Goal: Navigation & Orientation: Find specific page/section

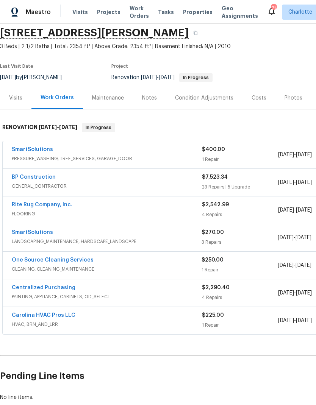
scroll to position [28, 0]
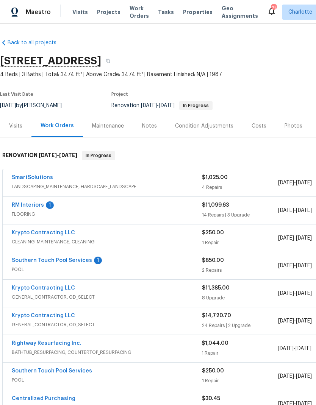
click at [37, 207] on link "RM Interiors" at bounding box center [28, 205] width 32 height 5
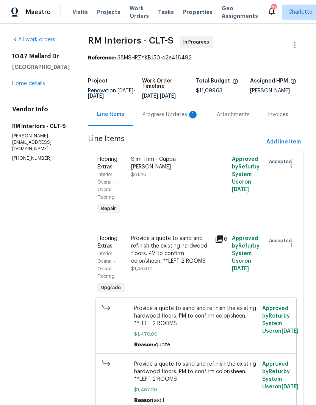
click at [163, 119] on div "Progress Updates 1" at bounding box center [170, 115] width 56 height 8
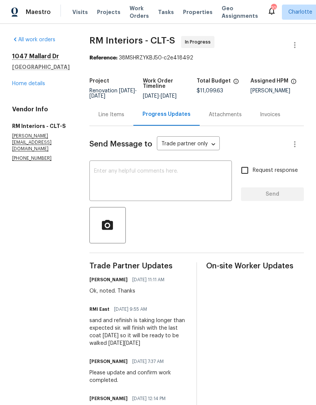
click at [38, 84] on link "Home details" at bounding box center [28, 83] width 33 height 5
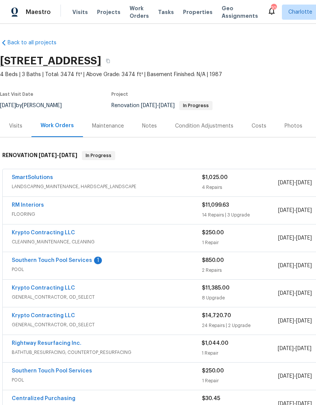
click at [63, 263] on link "Southern Touch Pool Services" at bounding box center [52, 260] width 80 height 5
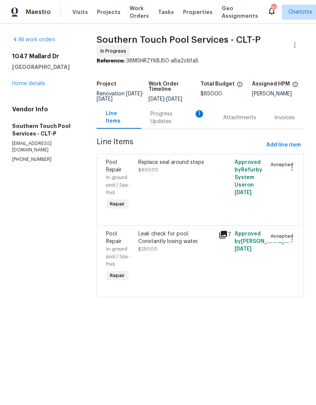
click at [169, 122] on div "Progress Updates 1" at bounding box center [177, 117] width 55 height 15
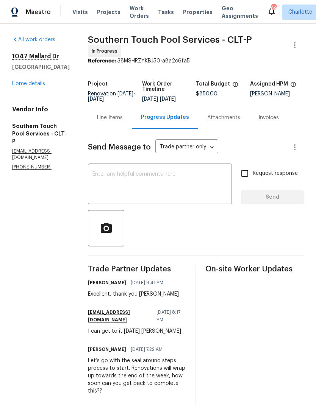
click at [33, 83] on link "Home details" at bounding box center [28, 83] width 33 height 5
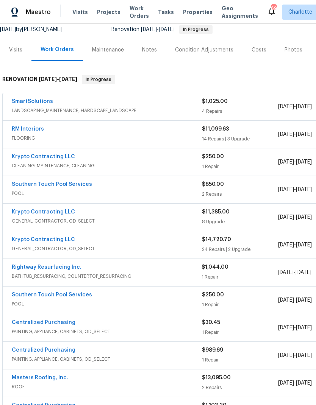
scroll to position [76, 0]
click at [154, 248] on span "GENERAL_CONTRACTOR, OD_SELECT" at bounding box center [107, 249] width 190 height 8
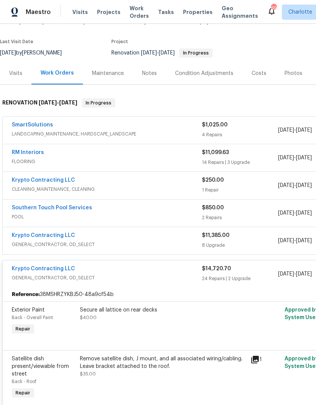
scroll to position [53, 0]
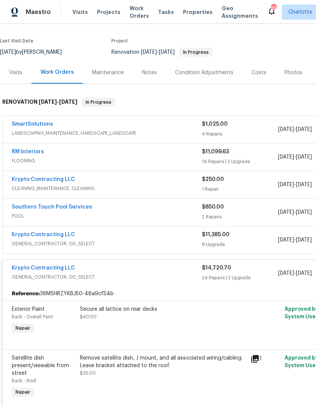
click at [144, 274] on span "GENERAL_CONTRACTOR, OD_SELECT" at bounding box center [107, 278] width 190 height 8
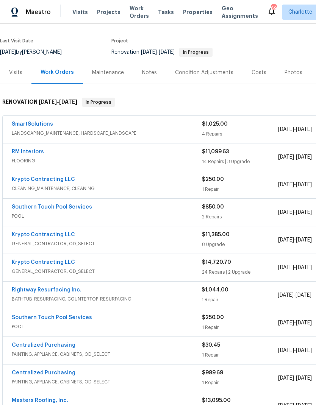
click at [140, 240] on div "Krypto Contracting LLC" at bounding box center [107, 235] width 190 height 9
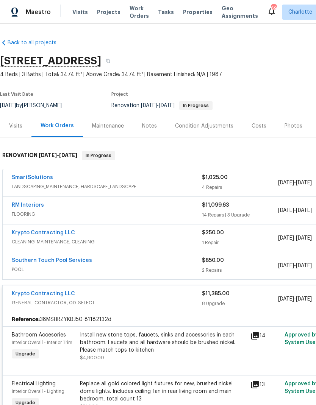
scroll to position [0, 0]
click at [103, 294] on div "Krypto Contracting LLC" at bounding box center [107, 294] width 190 height 9
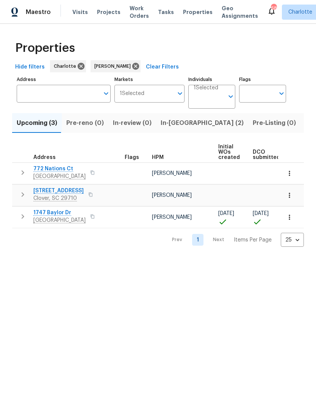
click at [289, 173] on icon "button" at bounding box center [290, 174] width 8 height 8
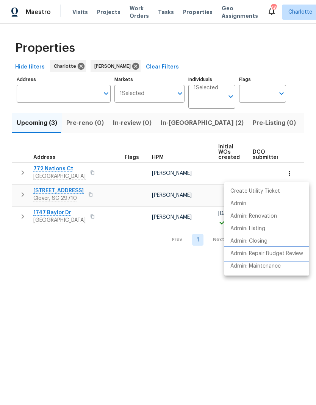
click at [270, 255] on p "Admin: Repair Budget Review" at bounding box center [266, 254] width 73 height 8
click at [166, 327] on div at bounding box center [158, 202] width 316 height 405
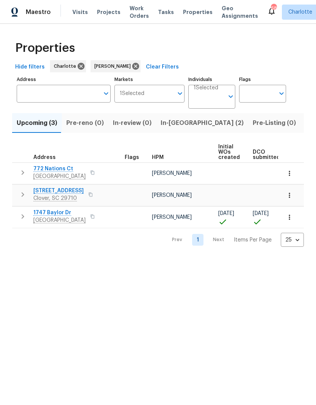
click at [55, 170] on span "772 Nations Ct" at bounding box center [59, 169] width 52 height 8
click at [293, 199] on button "button" at bounding box center [289, 195] width 17 height 17
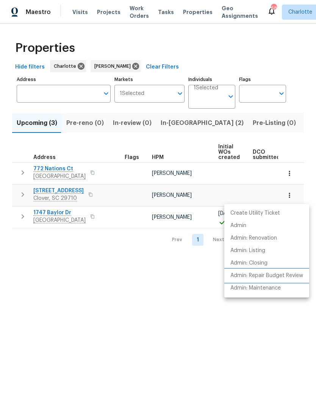
click at [289, 279] on p "Admin: Repair Budget Review" at bounding box center [266, 276] width 73 height 8
click at [54, 190] on div at bounding box center [158, 202] width 316 height 405
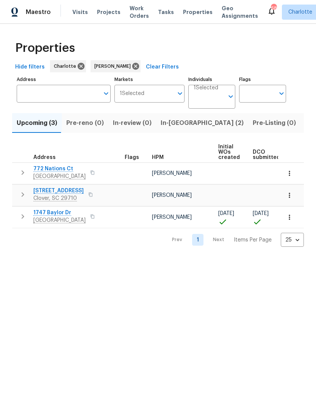
click at [53, 192] on span "2180 Shady Pond Dr" at bounding box center [58, 191] width 50 height 8
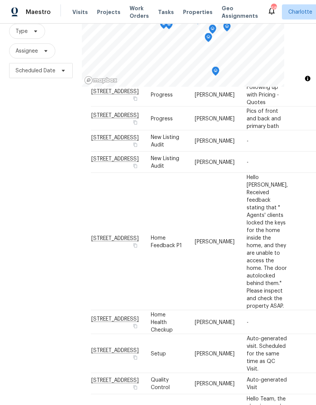
scroll to position [30, 0]
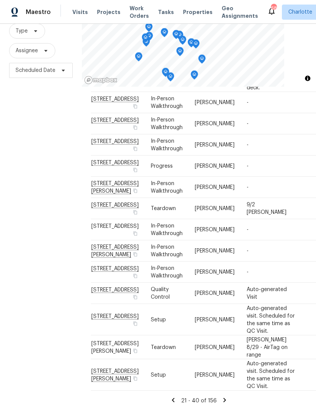
scroll to position [73, 0]
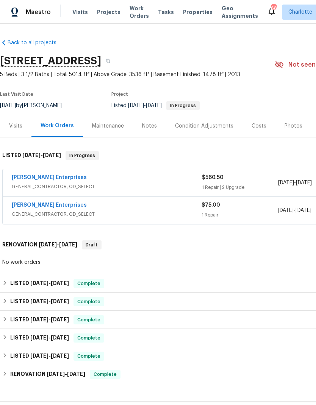
click at [45, 208] on link "[PERSON_NAME] Enterprises" at bounding box center [49, 205] width 75 height 5
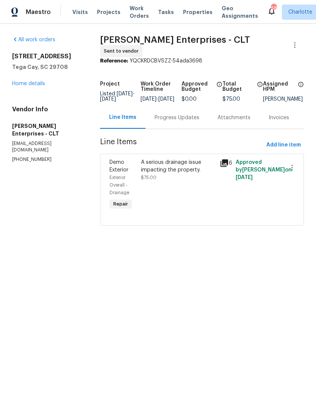
click at [174, 122] on div "Progress Updates" at bounding box center [177, 118] width 45 height 8
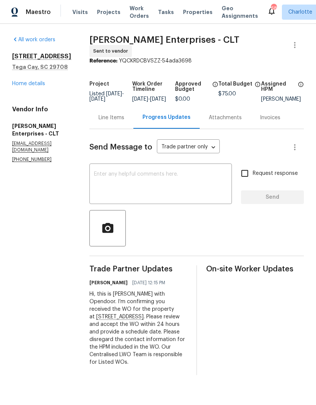
click at [102, 122] on div "Line Items" at bounding box center [111, 118] width 26 height 8
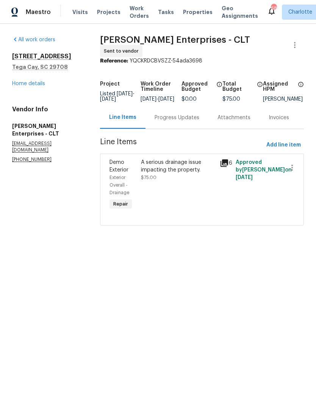
click at [19, 86] on link "Home details" at bounding box center [28, 83] width 33 height 5
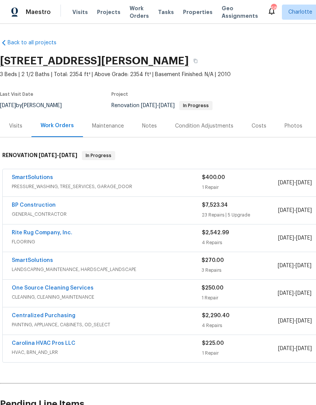
click at [21, 208] on link "BP Construction" at bounding box center [34, 205] width 44 height 5
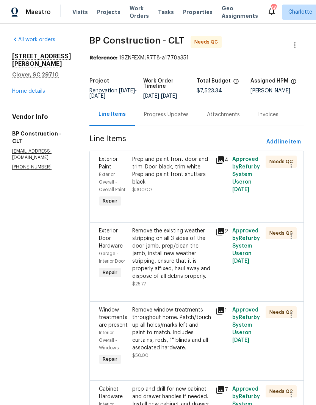
click at [219, 159] on icon at bounding box center [220, 160] width 8 height 8
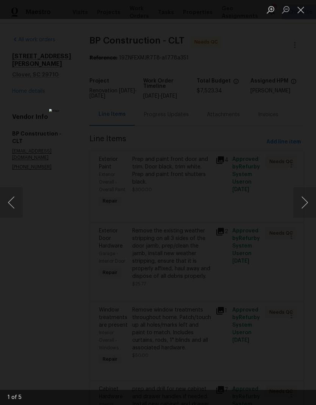
click at [308, 200] on button "Next image" at bounding box center [304, 203] width 23 height 30
click at [303, 204] on button "Next image" at bounding box center [304, 203] width 23 height 30
click at [300, 203] on button "Next image" at bounding box center [304, 203] width 23 height 30
click at [301, 204] on button "Next image" at bounding box center [304, 203] width 23 height 30
click at [299, 202] on button "Next image" at bounding box center [304, 203] width 23 height 30
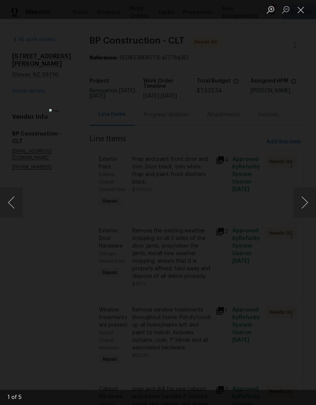
click at [300, 201] on button "Next image" at bounding box center [304, 203] width 23 height 30
click at [303, 4] on button "Close lightbox" at bounding box center [300, 9] width 15 height 13
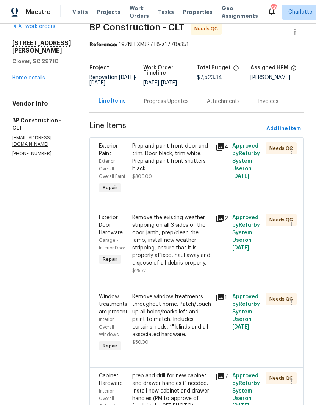
scroll to position [14, 0]
click at [217, 220] on icon at bounding box center [220, 218] width 8 height 8
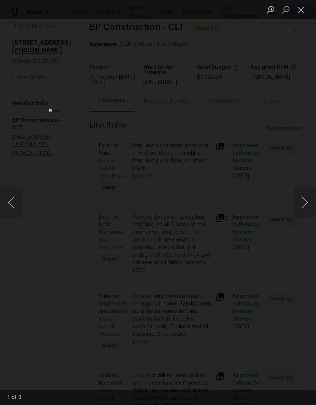
click at [306, 201] on button "Next image" at bounding box center [304, 203] width 23 height 30
click at [307, 198] on button "Next image" at bounding box center [304, 203] width 23 height 30
click at [305, 193] on button "Next image" at bounding box center [304, 203] width 23 height 30
click at [299, 11] on button "Close lightbox" at bounding box center [300, 9] width 15 height 13
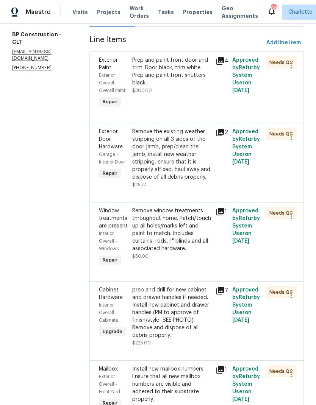
scroll to position [127, 0]
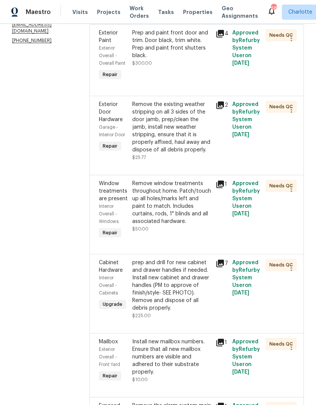
click at [220, 188] on icon at bounding box center [220, 184] width 9 height 9
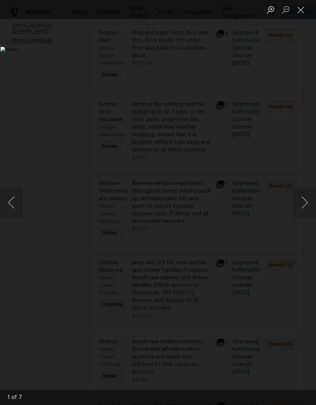
click at [300, 206] on button "Next image" at bounding box center [304, 203] width 23 height 30
click at [303, 203] on button "Next image" at bounding box center [304, 203] width 23 height 30
click at [303, 9] on button "Close lightbox" at bounding box center [300, 9] width 15 height 13
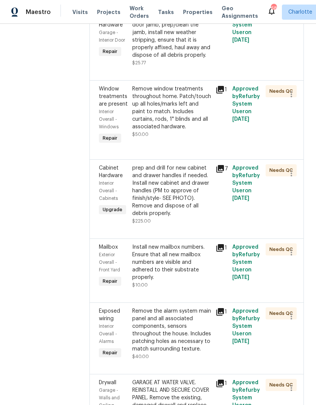
scroll to position [222, 0]
click at [216, 172] on icon at bounding box center [220, 169] width 8 height 8
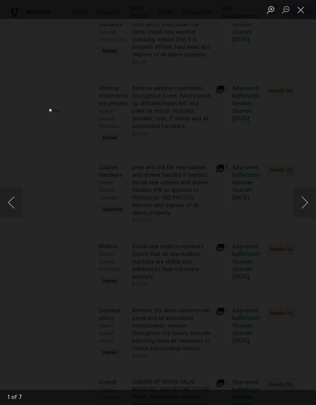
click at [303, 205] on button "Next image" at bounding box center [304, 203] width 23 height 30
click at [302, 206] on button "Next image" at bounding box center [304, 203] width 23 height 30
click at [306, 205] on button "Next image" at bounding box center [304, 203] width 23 height 30
click at [302, 205] on button "Next image" at bounding box center [304, 203] width 23 height 30
click at [301, 203] on button "Next image" at bounding box center [304, 203] width 23 height 30
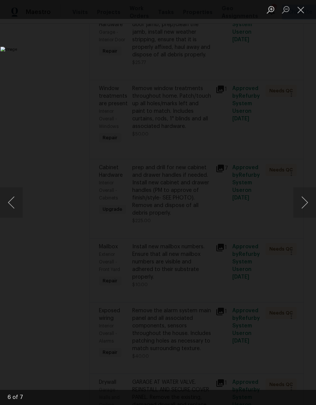
click at [302, 201] on button "Next image" at bounding box center [304, 203] width 23 height 30
click at [303, 199] on button "Next image" at bounding box center [304, 203] width 23 height 30
click at [303, 200] on button "Next image" at bounding box center [304, 203] width 23 height 30
click at [303, 197] on button "Next image" at bounding box center [304, 203] width 23 height 30
click at [303, 199] on button "Next image" at bounding box center [304, 203] width 23 height 30
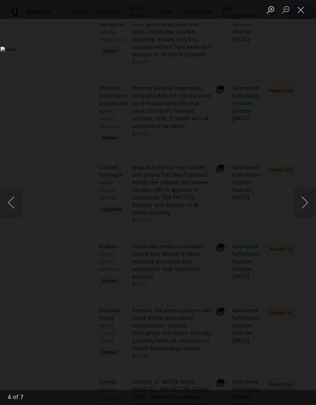
click at [299, 11] on button "Close lightbox" at bounding box center [300, 9] width 15 height 13
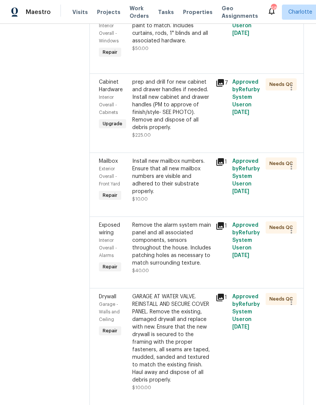
scroll to position [308, 0]
click at [217, 164] on icon at bounding box center [220, 162] width 8 height 8
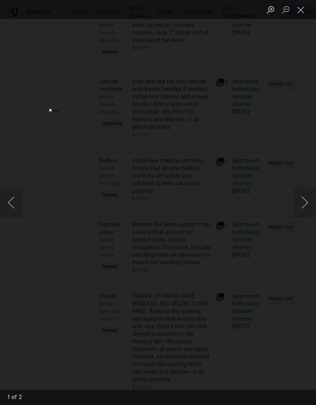
click at [304, 12] on button "Close lightbox" at bounding box center [300, 9] width 15 height 13
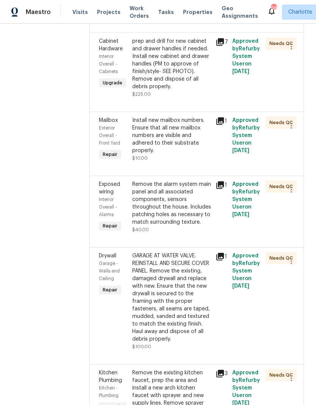
scroll to position [350, 0]
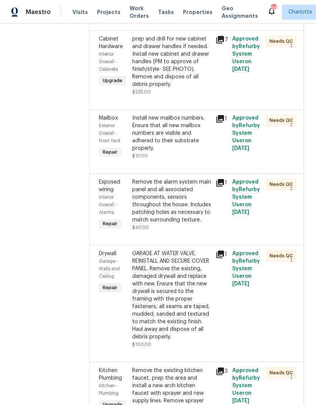
click at [216, 186] on icon at bounding box center [220, 183] width 8 height 8
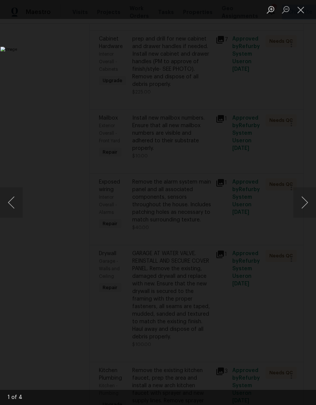
click at [300, 11] on button "Close lightbox" at bounding box center [300, 9] width 15 height 13
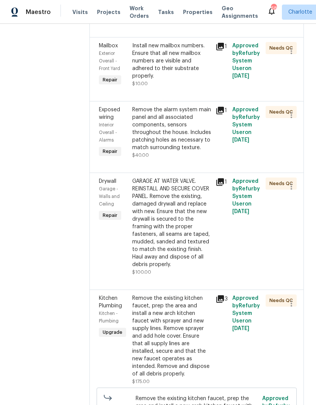
scroll to position [426, 0]
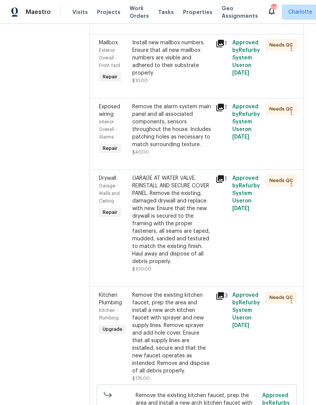
click at [216, 183] on icon at bounding box center [220, 179] width 8 height 8
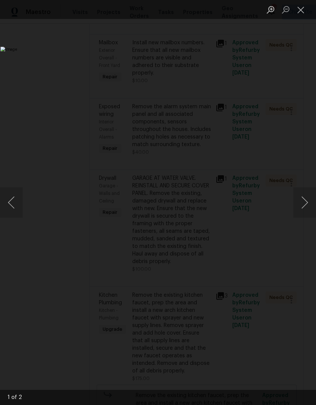
click at [302, 200] on button "Next image" at bounding box center [304, 203] width 23 height 30
click at [301, 202] on button "Next image" at bounding box center [304, 203] width 23 height 30
click at [293, 18] on li "Lightbox" at bounding box center [300, 9] width 15 height 19
click at [301, 13] on button "Close lightbox" at bounding box center [300, 9] width 15 height 13
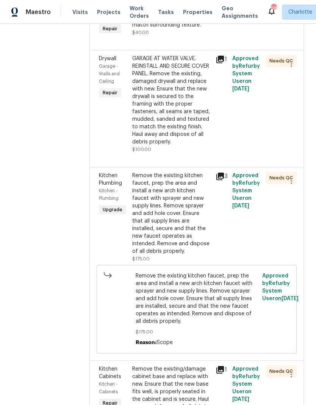
scroll to position [546, 0]
click at [217, 180] on icon at bounding box center [220, 176] width 8 height 8
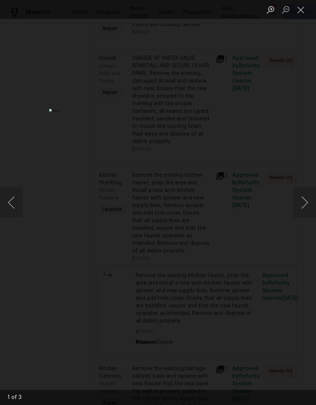
click at [303, 204] on button "Next image" at bounding box center [304, 203] width 23 height 30
click at [299, 204] on button "Next image" at bounding box center [304, 203] width 23 height 30
click at [298, 205] on button "Next image" at bounding box center [304, 203] width 23 height 30
click at [299, 202] on button "Next image" at bounding box center [304, 203] width 23 height 30
click at [300, 11] on button "Close lightbox" at bounding box center [300, 9] width 15 height 13
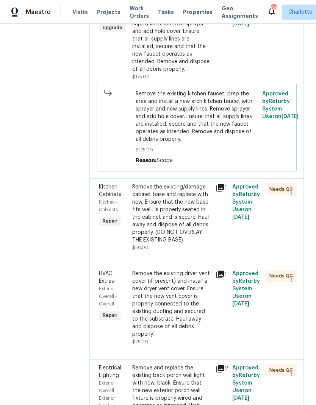
scroll to position [728, 0]
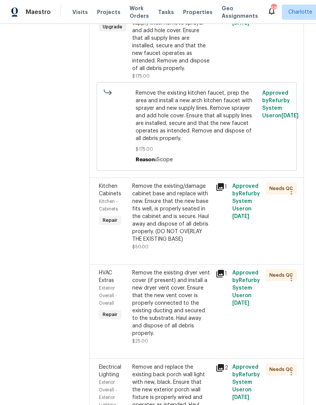
click at [216, 186] on icon at bounding box center [220, 187] width 8 height 8
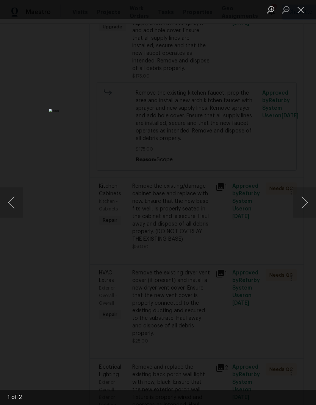
click at [305, 9] on button "Close lightbox" at bounding box center [300, 9] width 15 height 13
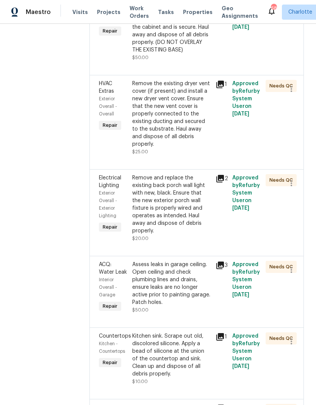
scroll to position [919, 0]
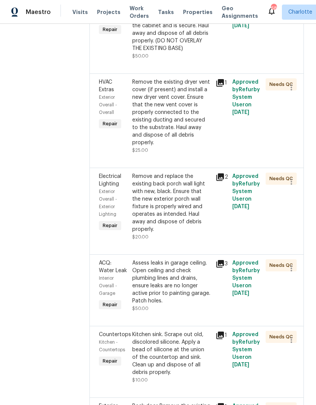
click at [217, 173] on icon at bounding box center [220, 177] width 8 height 8
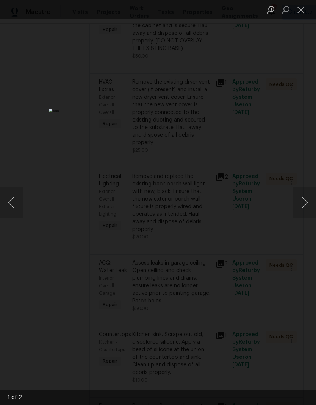
click at [305, 6] on button "Close lightbox" at bounding box center [300, 9] width 15 height 13
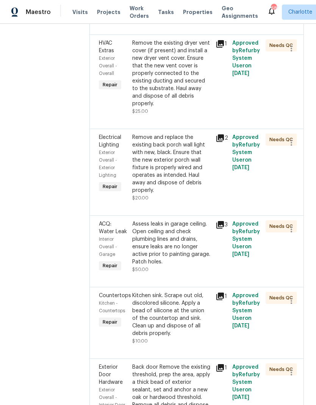
scroll to position [959, 0]
click at [217, 221] on icon at bounding box center [220, 225] width 8 height 8
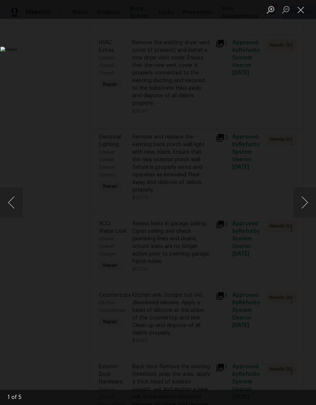
click at [307, 207] on button "Next image" at bounding box center [304, 203] width 23 height 30
click at [306, 205] on button "Next image" at bounding box center [304, 203] width 23 height 30
click at [304, 205] on button "Next image" at bounding box center [304, 203] width 23 height 30
click at [305, 202] on button "Next image" at bounding box center [304, 203] width 23 height 30
click at [300, 9] on button "Close lightbox" at bounding box center [300, 9] width 15 height 13
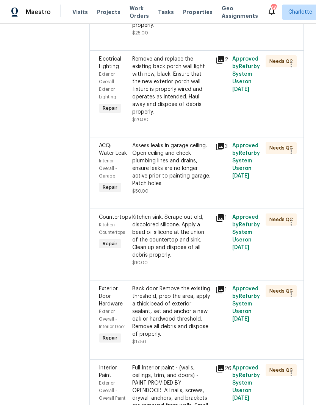
scroll to position [1038, 0]
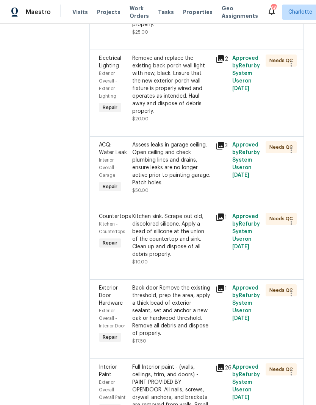
click at [216, 214] on icon at bounding box center [220, 218] width 8 height 8
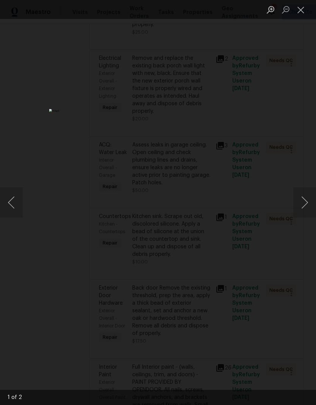
click at [303, 204] on button "Next image" at bounding box center [304, 203] width 23 height 30
click at [303, 203] on button "Next image" at bounding box center [304, 203] width 23 height 30
click at [300, 8] on button "Close lightbox" at bounding box center [300, 9] width 15 height 13
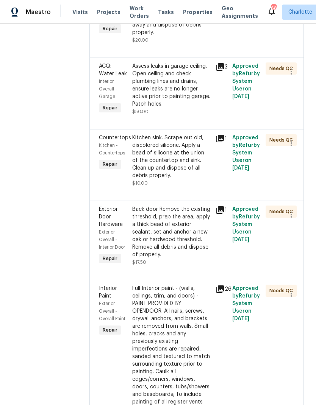
scroll to position [1117, 0]
click at [219, 206] on icon at bounding box center [220, 210] width 8 height 8
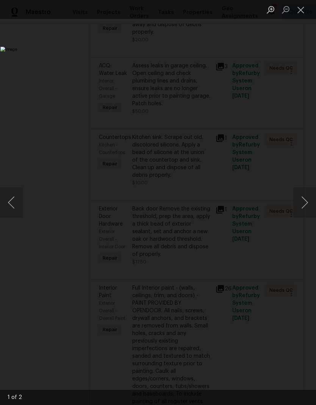
click at [301, 8] on button "Close lightbox" at bounding box center [300, 9] width 15 height 13
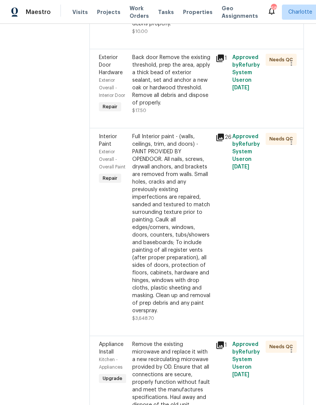
scroll to position [1269, 0]
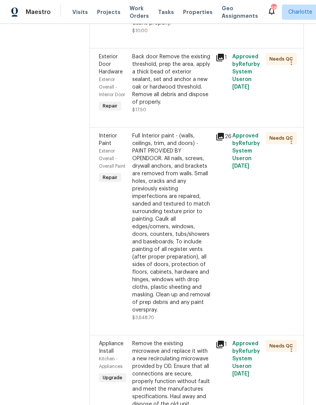
click at [219, 133] on icon at bounding box center [220, 137] width 8 height 8
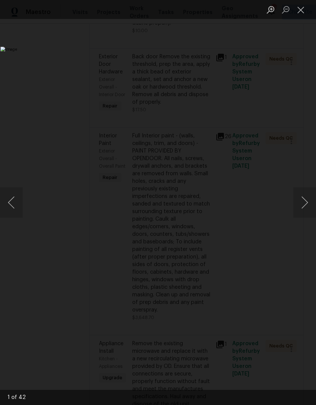
click at [304, 206] on button "Next image" at bounding box center [304, 203] width 23 height 30
click at [303, 205] on button "Next image" at bounding box center [304, 203] width 23 height 30
click at [306, 200] on button "Next image" at bounding box center [304, 203] width 23 height 30
click at [302, 200] on button "Next image" at bounding box center [304, 203] width 23 height 30
click at [300, 202] on button "Next image" at bounding box center [304, 203] width 23 height 30
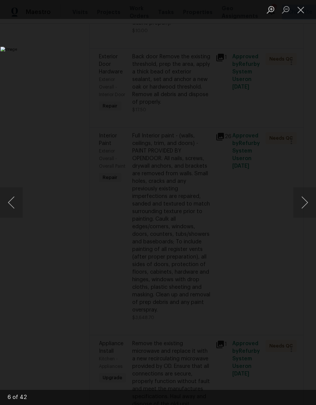
click at [301, 200] on button "Next image" at bounding box center [304, 203] width 23 height 30
click at [302, 196] on button "Next image" at bounding box center [304, 203] width 23 height 30
click at [304, 199] on button "Next image" at bounding box center [304, 203] width 23 height 30
click at [304, 202] on button "Next image" at bounding box center [304, 203] width 23 height 30
click at [302, 199] on button "Next image" at bounding box center [304, 203] width 23 height 30
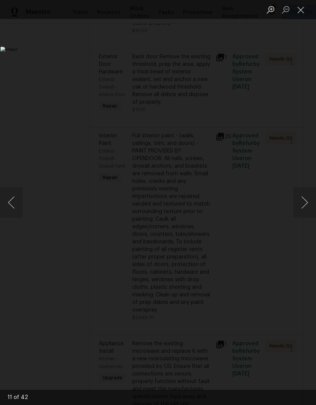
click at [299, 14] on button "Close lightbox" at bounding box center [300, 9] width 15 height 13
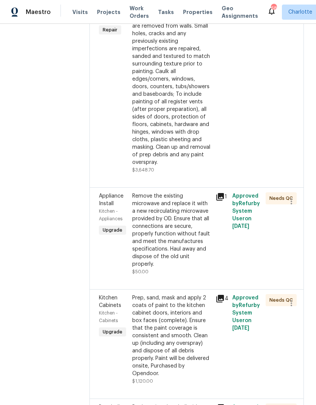
scroll to position [1418, 0]
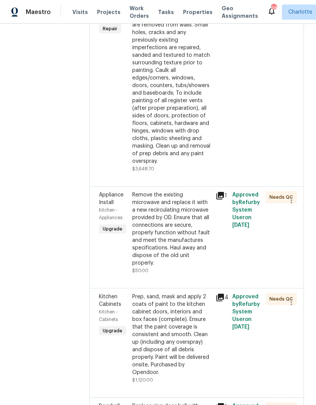
click at [221, 191] on icon at bounding box center [220, 195] width 9 height 9
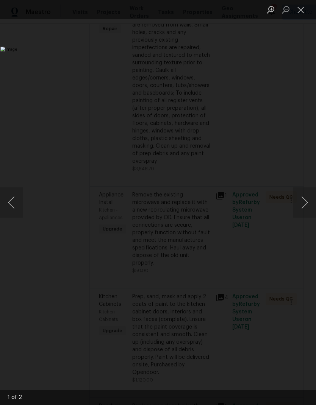
click at [306, 11] on button "Close lightbox" at bounding box center [300, 9] width 15 height 13
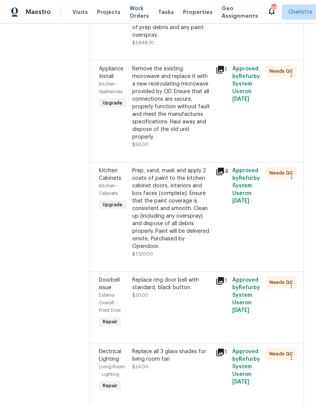
scroll to position [1545, 0]
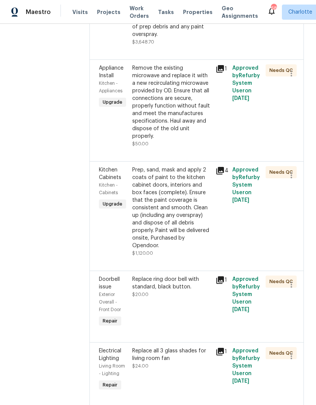
click at [216, 167] on icon at bounding box center [220, 171] width 8 height 8
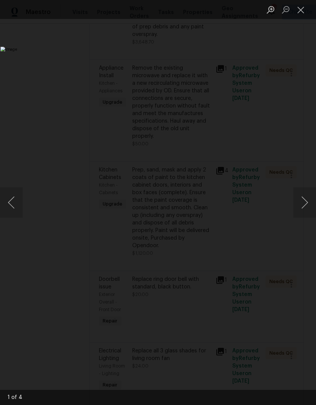
click at [304, 204] on button "Next image" at bounding box center [304, 203] width 23 height 30
click at [308, 206] on button "Next image" at bounding box center [304, 203] width 23 height 30
click at [306, 205] on button "Next image" at bounding box center [304, 203] width 23 height 30
click at [296, 11] on button "Close lightbox" at bounding box center [300, 9] width 15 height 13
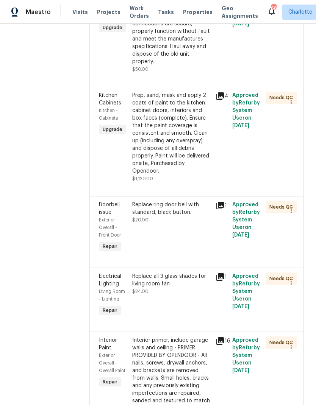
scroll to position [1621, 0]
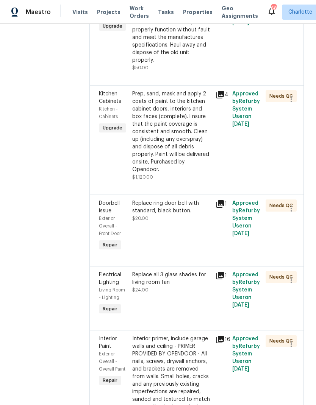
click at [220, 200] on icon at bounding box center [220, 204] width 8 height 8
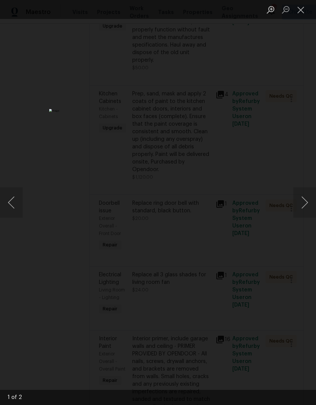
click at [304, 11] on button "Close lightbox" at bounding box center [300, 9] width 15 height 13
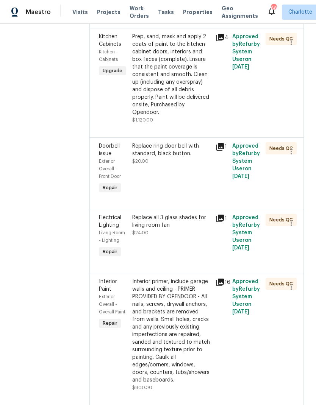
scroll to position [1679, 0]
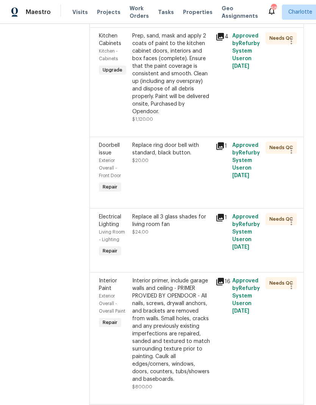
click at [220, 214] on icon at bounding box center [220, 218] width 8 height 8
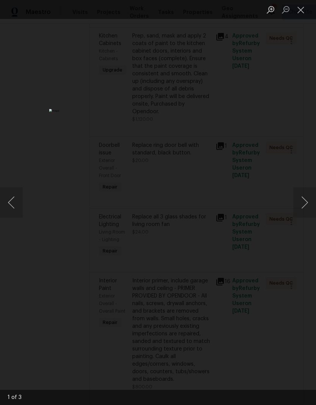
click at [301, 11] on button "Close lightbox" at bounding box center [300, 9] width 15 height 13
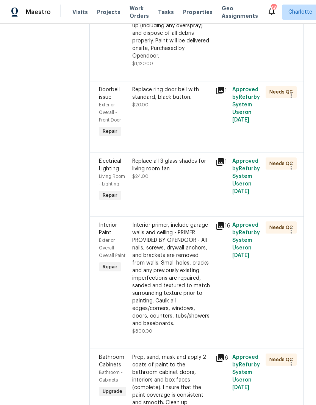
scroll to position [1736, 0]
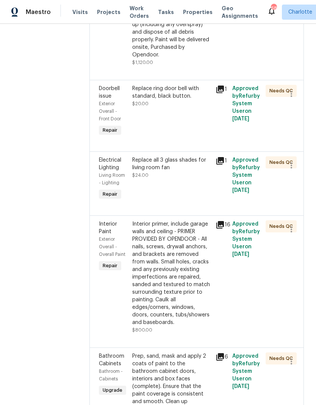
click at [220, 221] on icon at bounding box center [220, 225] width 8 height 8
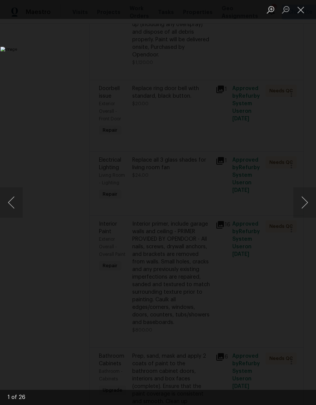
click at [308, 199] on button "Next image" at bounding box center [304, 203] width 23 height 30
click at [300, 13] on button "Close lightbox" at bounding box center [300, 9] width 15 height 13
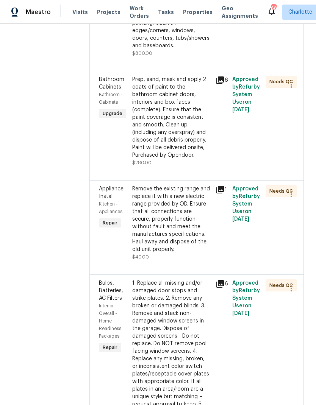
scroll to position [2015, 0]
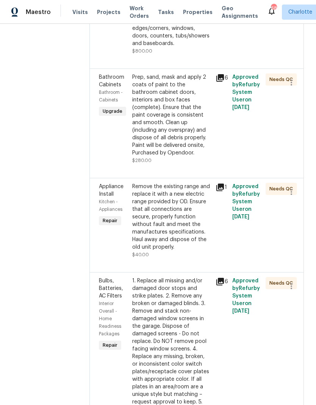
click at [221, 183] on icon at bounding box center [220, 187] width 9 height 9
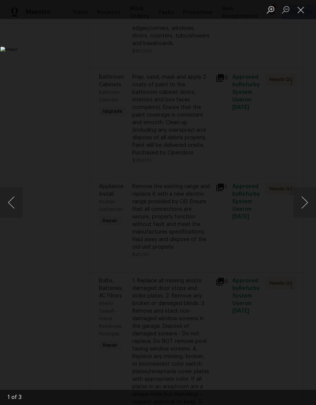
click at [303, 12] on button "Close lightbox" at bounding box center [300, 9] width 15 height 13
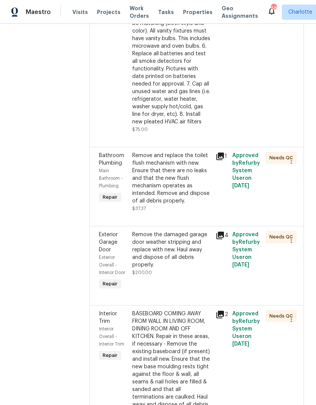
scroll to position [2420, 0]
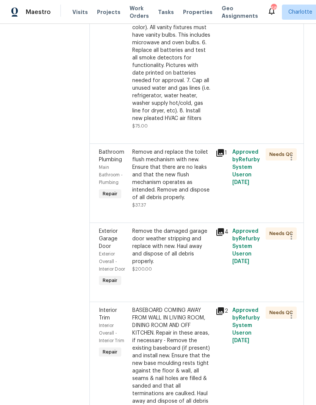
click at [221, 228] on icon at bounding box center [220, 232] width 9 height 9
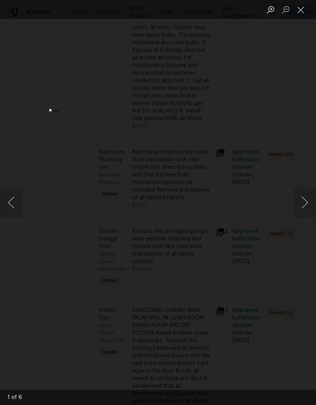
click at [303, 203] on button "Next image" at bounding box center [304, 203] width 23 height 30
click at [305, 202] on button "Next image" at bounding box center [304, 203] width 23 height 30
click at [305, 200] on button "Next image" at bounding box center [304, 203] width 23 height 30
click at [300, 11] on button "Close lightbox" at bounding box center [300, 9] width 15 height 13
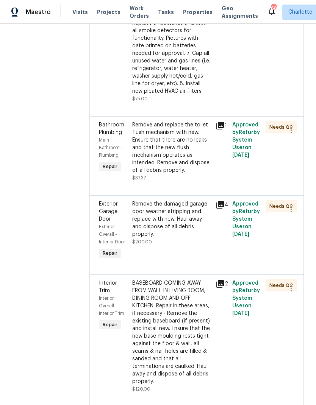
scroll to position [27, 0]
click at [217, 280] on icon at bounding box center [220, 284] width 8 height 8
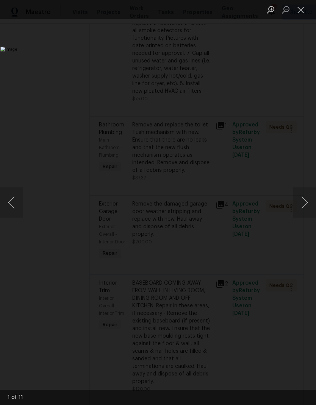
click at [307, 202] on button "Next image" at bounding box center [304, 203] width 23 height 30
click at [312, 198] on button "Next image" at bounding box center [304, 203] width 23 height 30
click at [313, 197] on button "Next image" at bounding box center [304, 203] width 23 height 30
click at [311, 195] on button "Next image" at bounding box center [304, 203] width 23 height 30
click at [300, 13] on button "Close lightbox" at bounding box center [300, 9] width 15 height 13
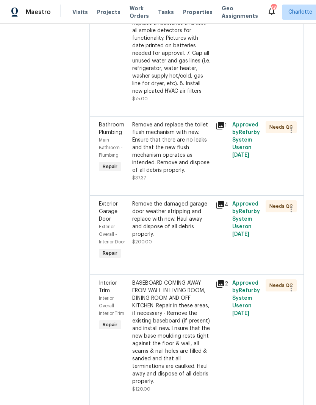
scroll to position [30, 0]
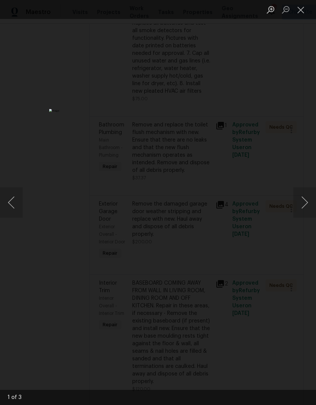
click at [307, 206] on button "Next image" at bounding box center [304, 203] width 23 height 30
click at [301, 5] on button "Close lightbox" at bounding box center [300, 9] width 15 height 13
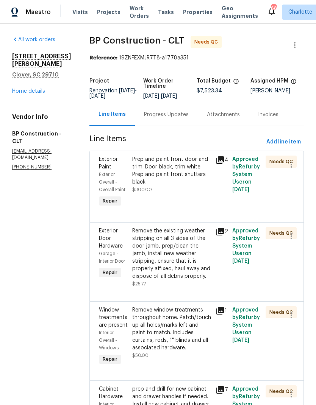
scroll to position [0, 0]
click at [20, 89] on link "Home details" at bounding box center [28, 91] width 33 height 5
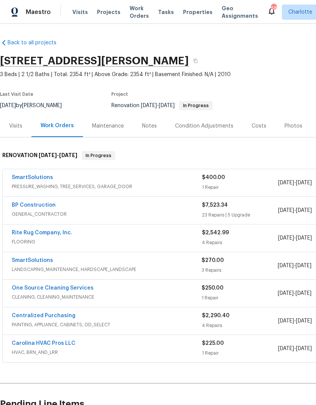
click at [31, 258] on link "SmartSolutions" at bounding box center [32, 260] width 41 height 5
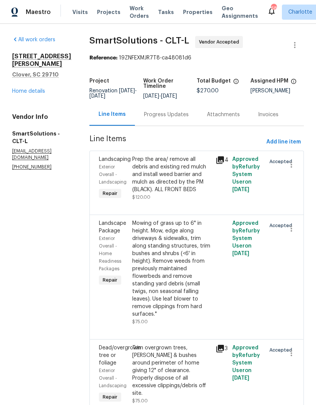
click at [169, 118] on div "Progress Updates" at bounding box center [166, 115] width 45 height 8
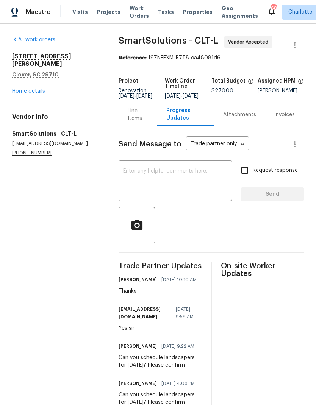
click at [35, 89] on link "Home details" at bounding box center [28, 91] width 33 height 5
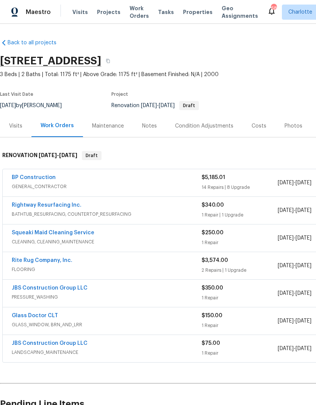
click at [254, 129] on div "Costs" at bounding box center [259, 126] width 15 height 8
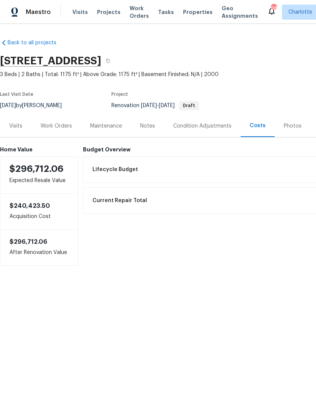
click at [57, 130] on div "Work Orders" at bounding box center [56, 126] width 31 height 8
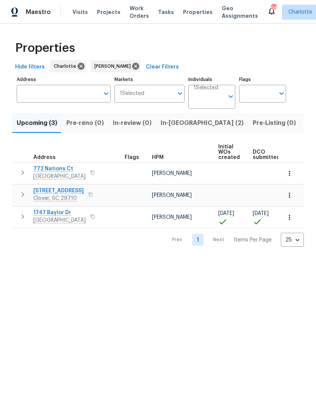
click at [169, 123] on span "In-reno (2)" at bounding box center [202, 123] width 83 height 11
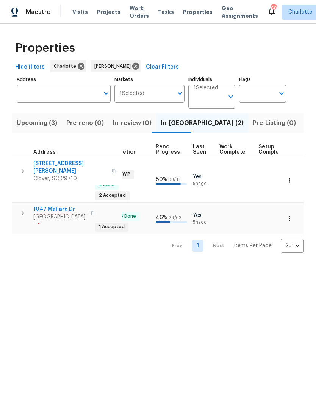
scroll to position [6, 307]
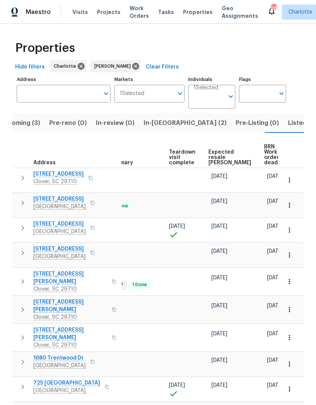
scroll to position [0, 166]
click at [218, 155] on span "Expected resale COE" at bounding box center [230, 158] width 43 height 16
